Goal: Navigation & Orientation: Find specific page/section

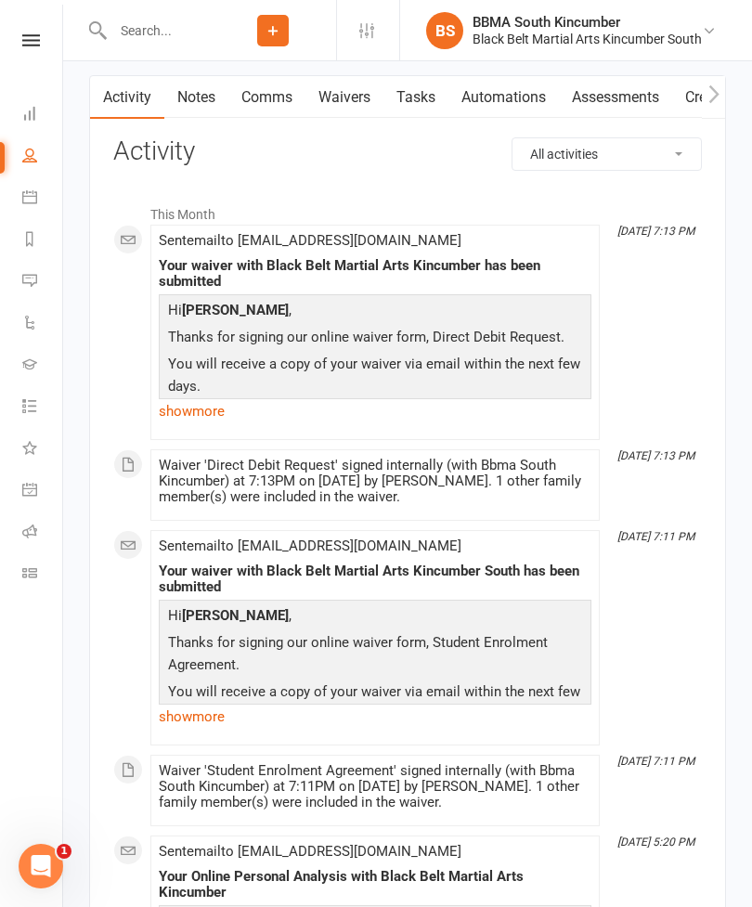
click at [26, 39] on icon at bounding box center [31, 40] width 18 height 12
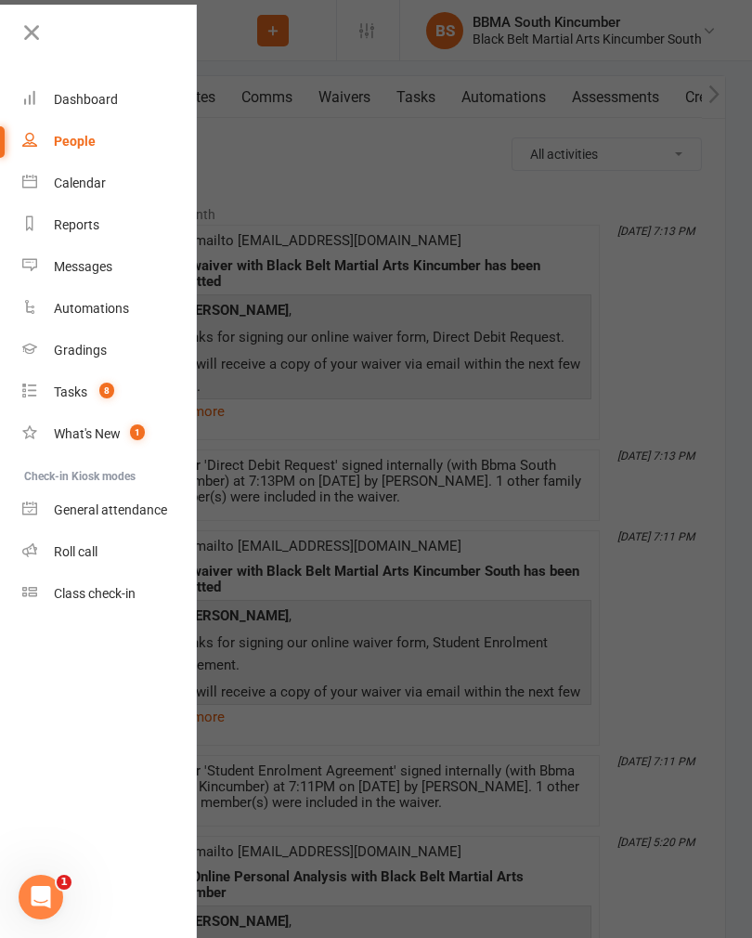
click at [45, 27] on link at bounding box center [108, 40] width 179 height 42
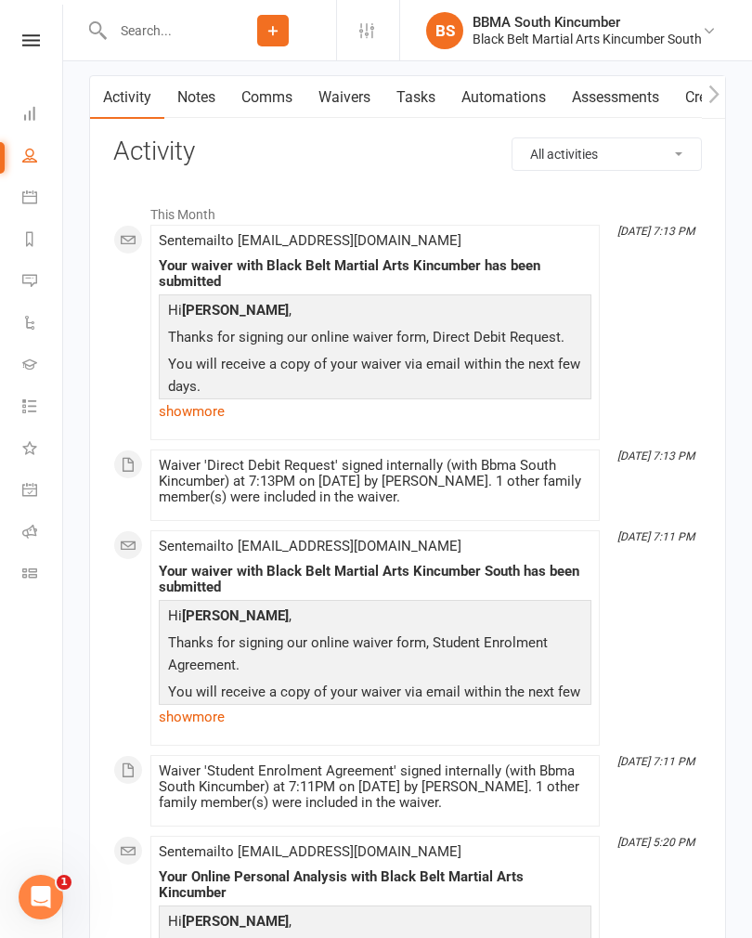
click at [33, 37] on icon at bounding box center [31, 40] width 18 height 12
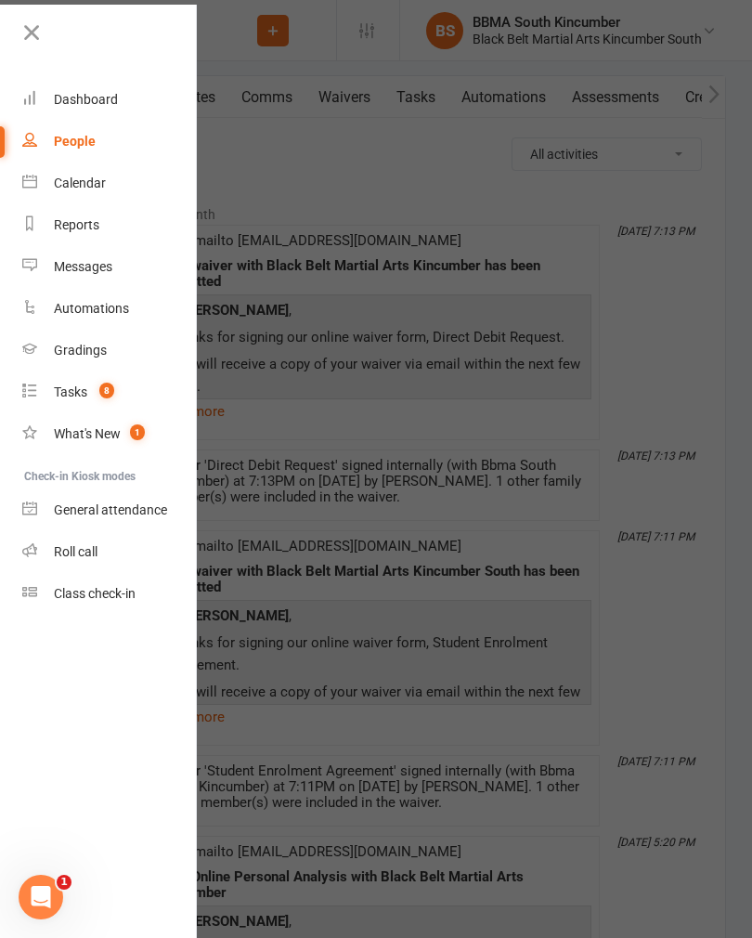
click at [86, 95] on div "Dashboard" at bounding box center [86, 99] width 64 height 15
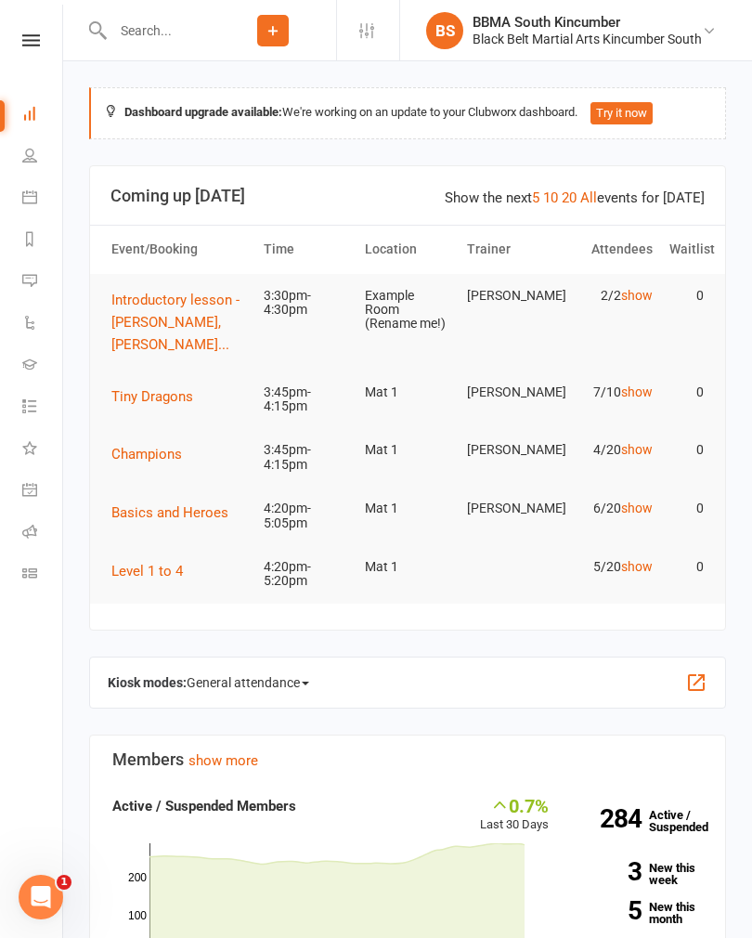
click at [31, 287] on icon at bounding box center [29, 280] width 15 height 15
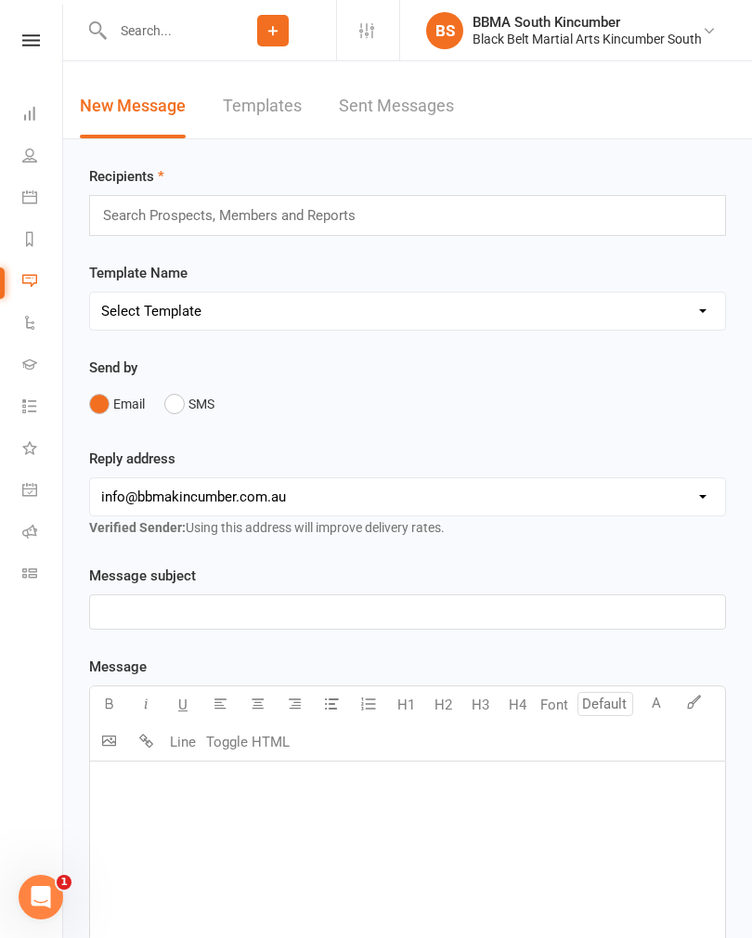
click at [693, 32] on div "Black Belt Martial Arts Kincumber South" at bounding box center [587, 39] width 229 height 17
click at [651, 416] on div "Email SMS" at bounding box center [407, 403] width 637 height 35
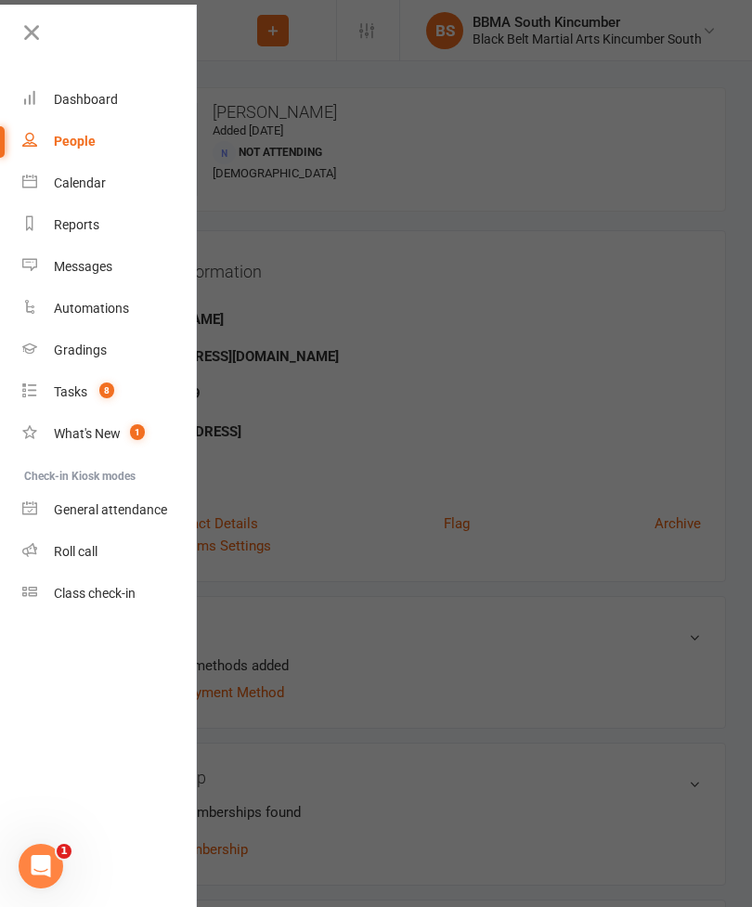
click at [66, 313] on div "Automations" at bounding box center [91, 308] width 75 height 15
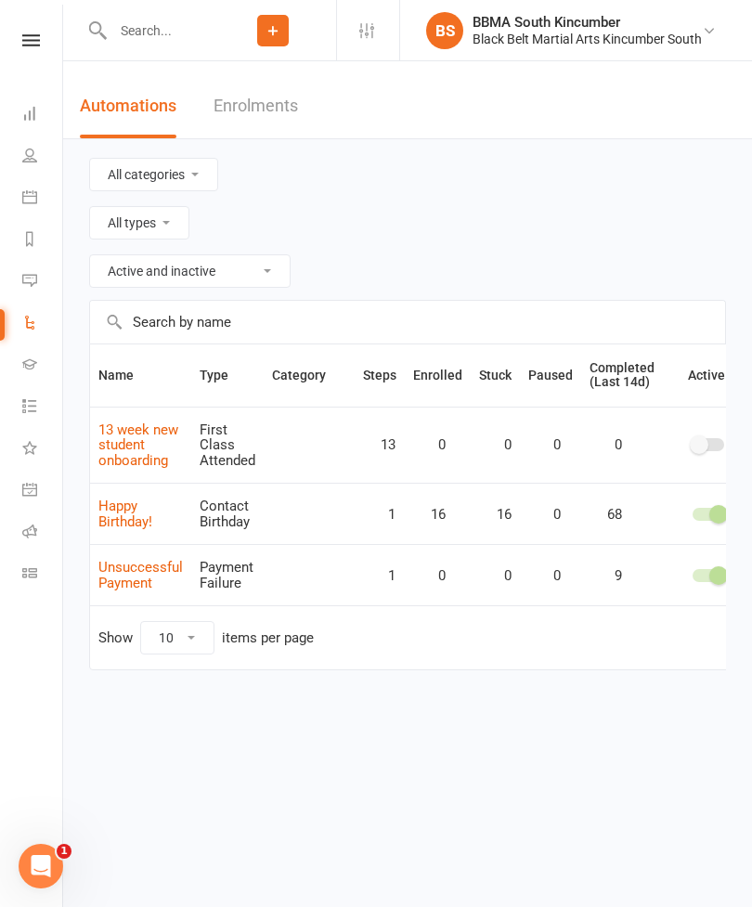
click at [24, 45] on icon at bounding box center [31, 40] width 18 height 12
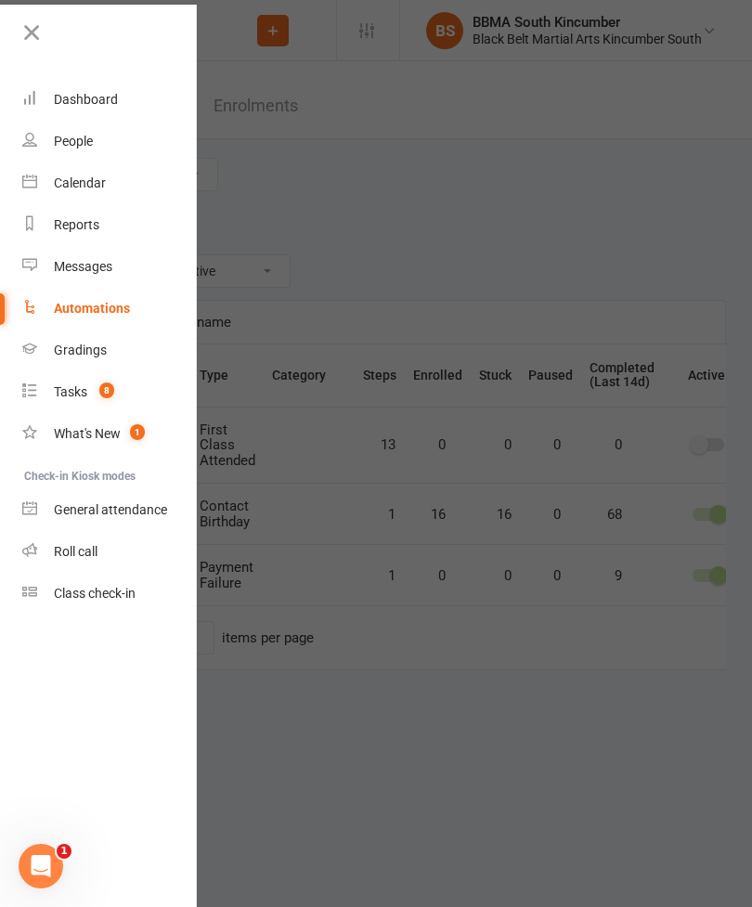
click at [631, 139] on div at bounding box center [376, 453] width 752 height 907
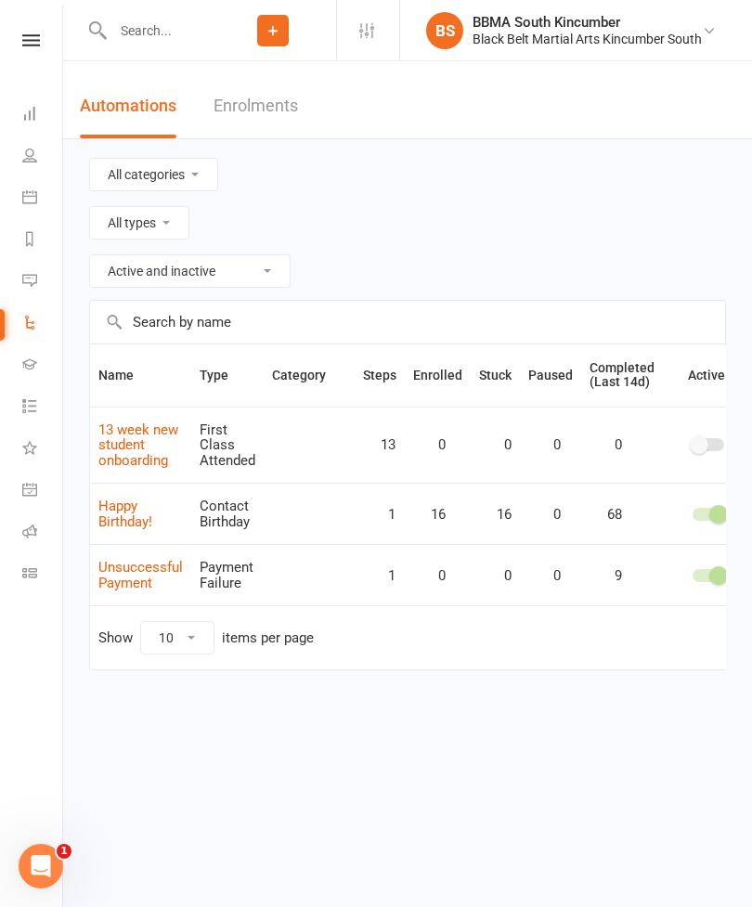
click at [36, 23] on nav "Clubworx Dashboard People Calendar Reports Messages Automations Gradings Tasks …" at bounding box center [31, 458] width 63 height 907
click at [55, 41] on link at bounding box center [29, 40] width 66 height 12
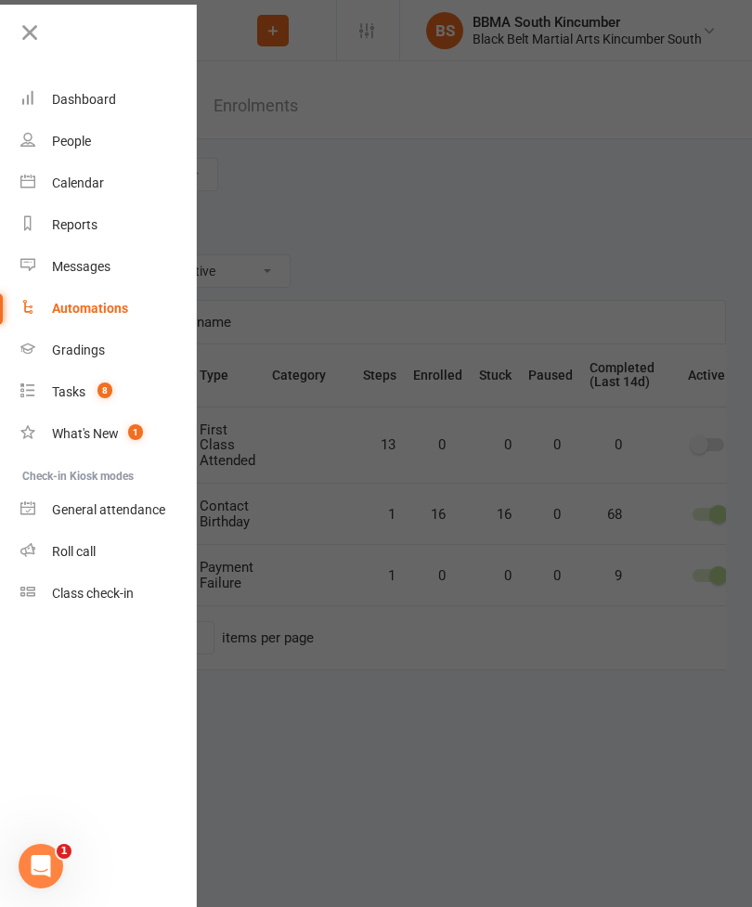
click at [159, 98] on link "Dashboard" at bounding box center [107, 100] width 175 height 42
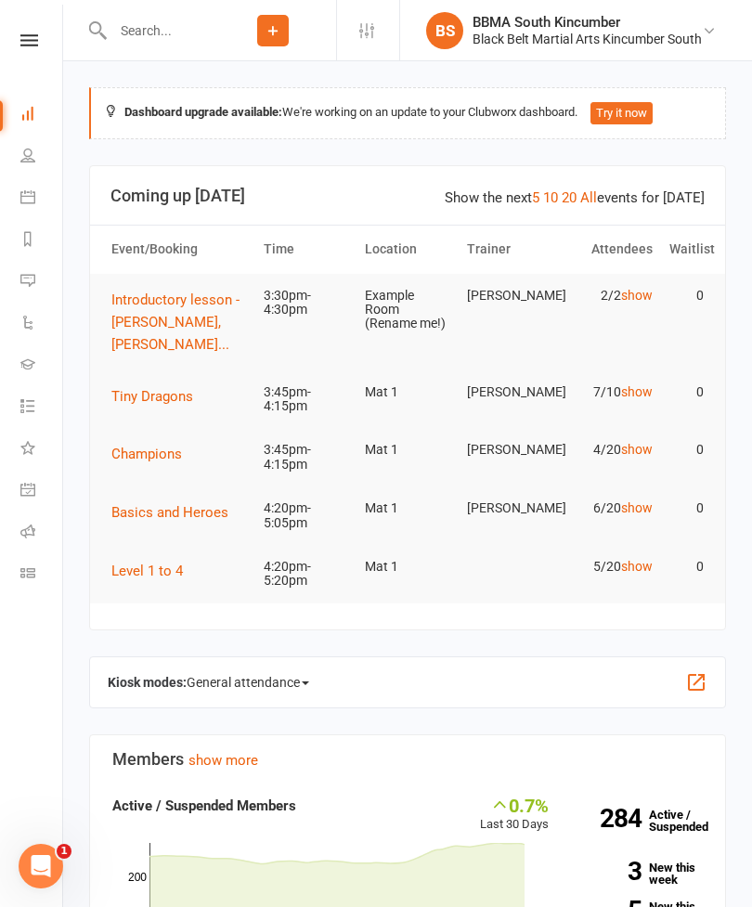
click at [33, 160] on icon at bounding box center [27, 155] width 15 height 15
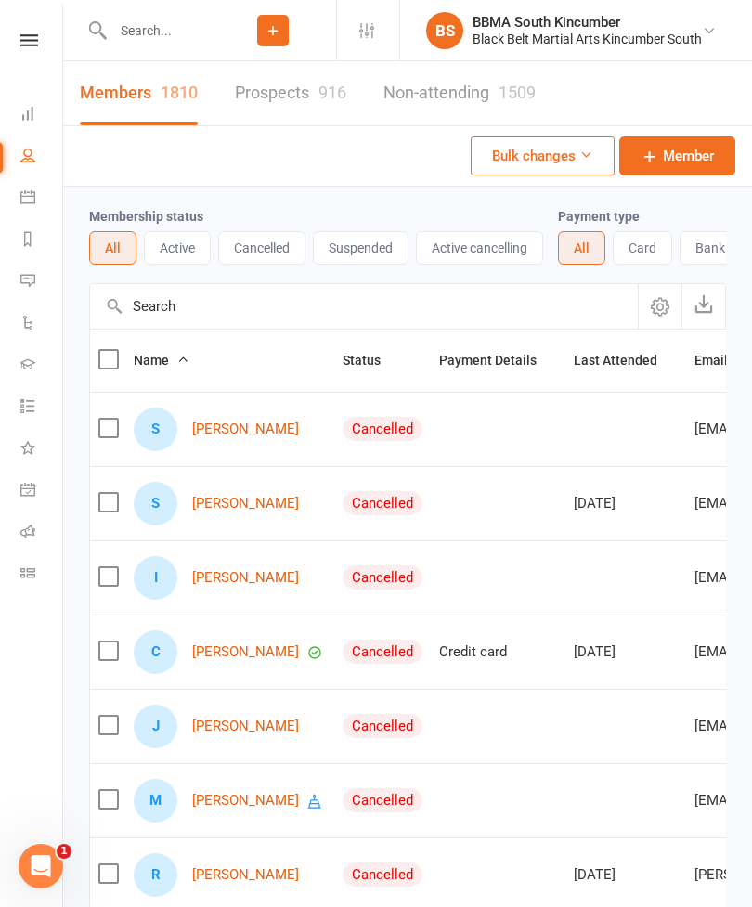
click at [38, 276] on link "Messages" at bounding box center [41, 283] width 42 height 42
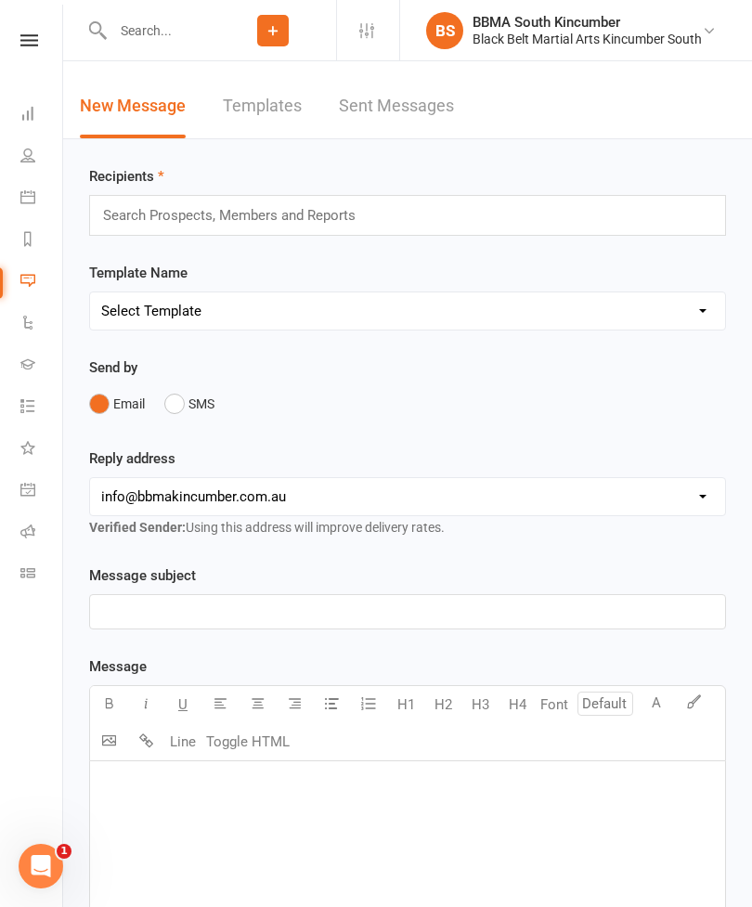
click at [34, 279] on icon at bounding box center [27, 280] width 15 height 15
click at [37, 330] on link "Automations" at bounding box center [41, 325] width 42 height 42
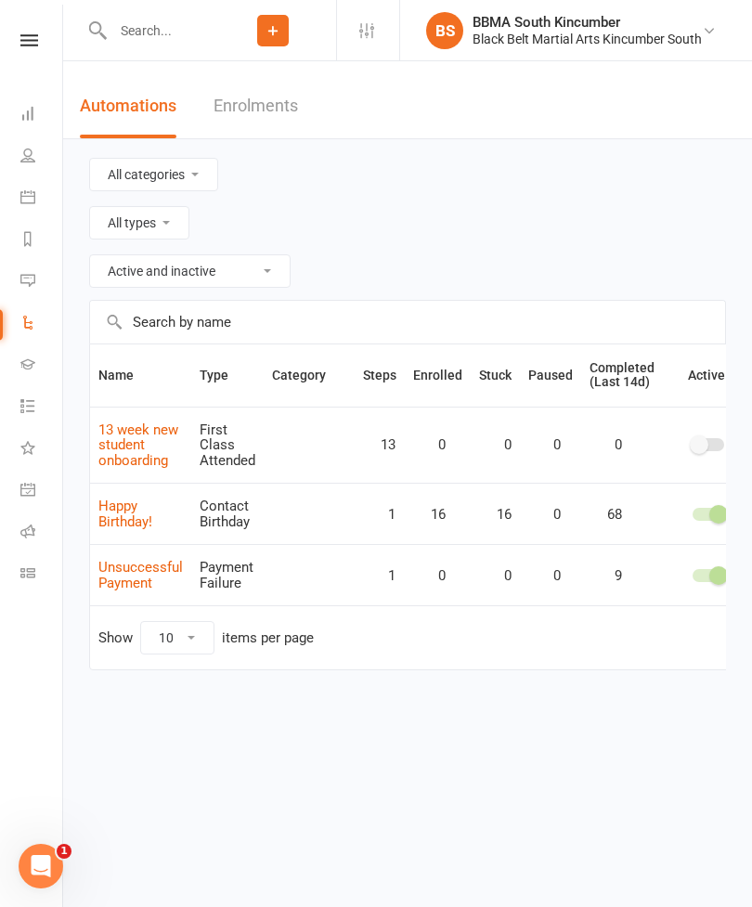
click at [29, 408] on icon at bounding box center [27, 405] width 15 height 15
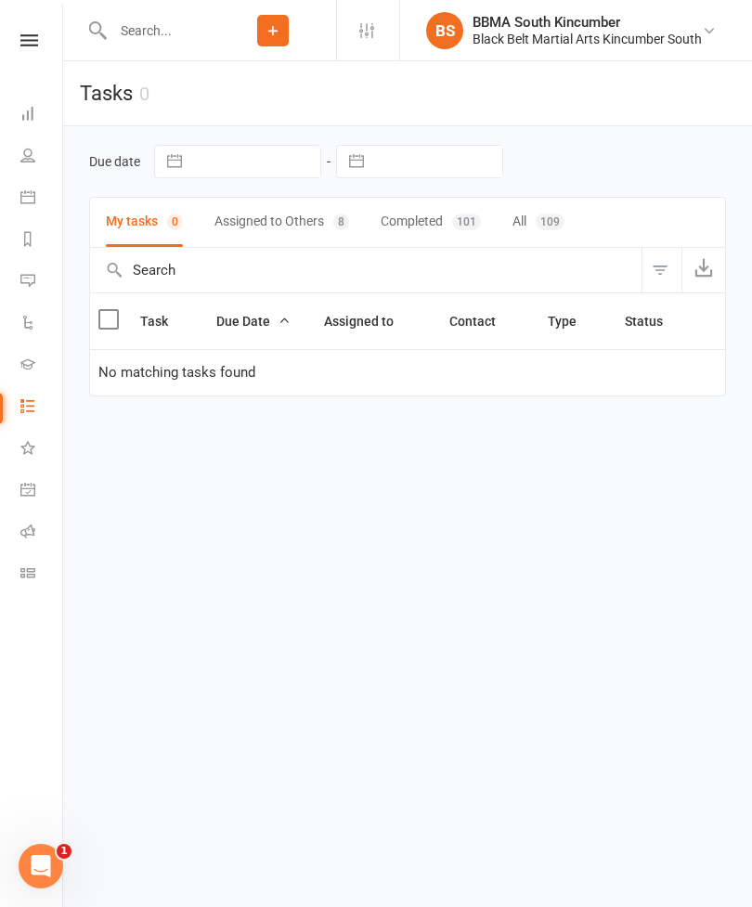
click at [21, 201] on icon at bounding box center [27, 196] width 15 height 15
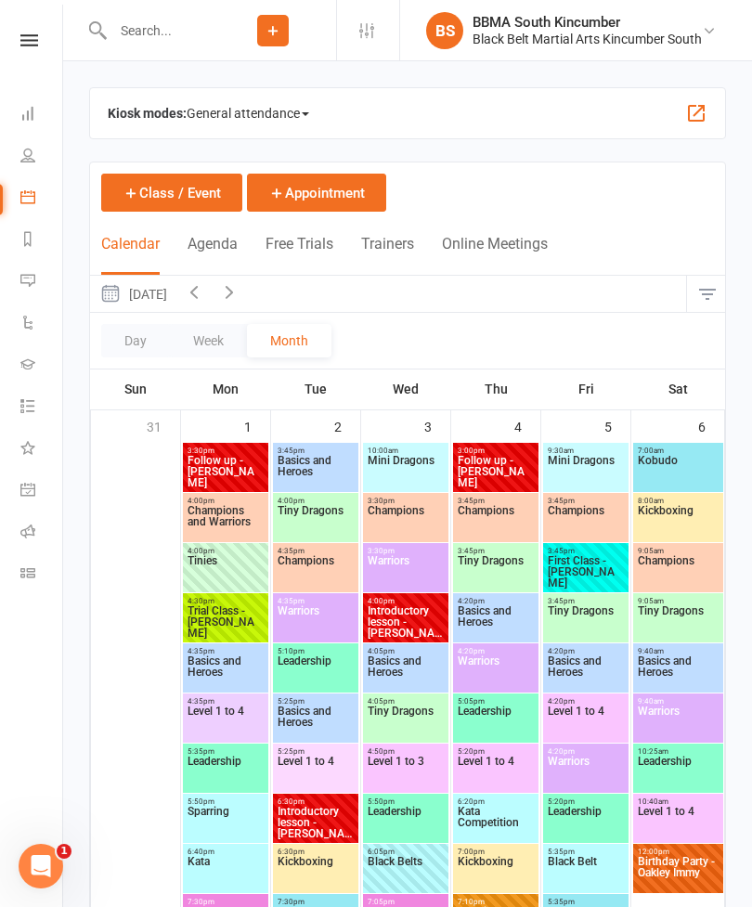
click at [32, 237] on icon at bounding box center [27, 238] width 15 height 15
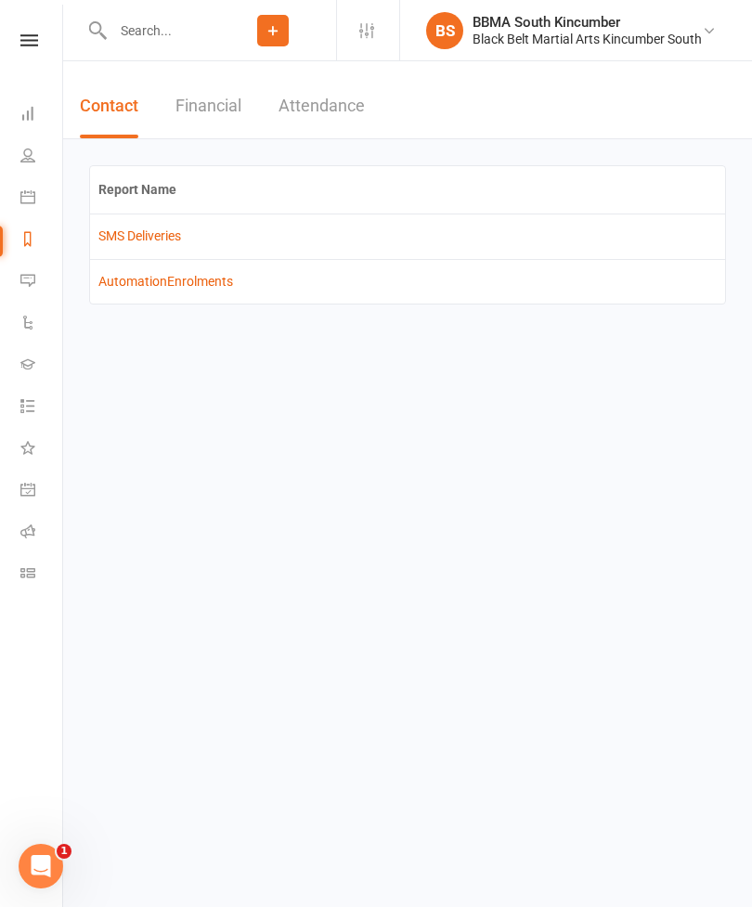
click at [32, 280] on icon at bounding box center [27, 280] width 15 height 15
